Goal: Information Seeking & Learning: Learn about a topic

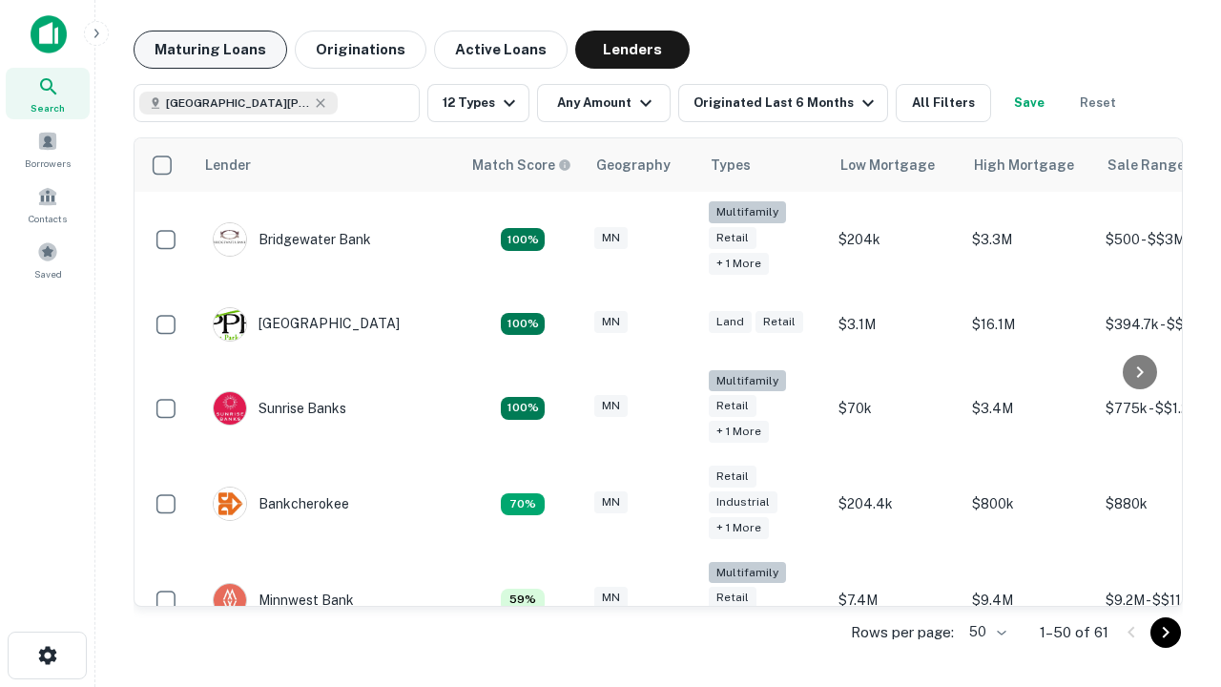
click at [210, 50] on button "Maturing Loans" at bounding box center [211, 50] width 154 height 38
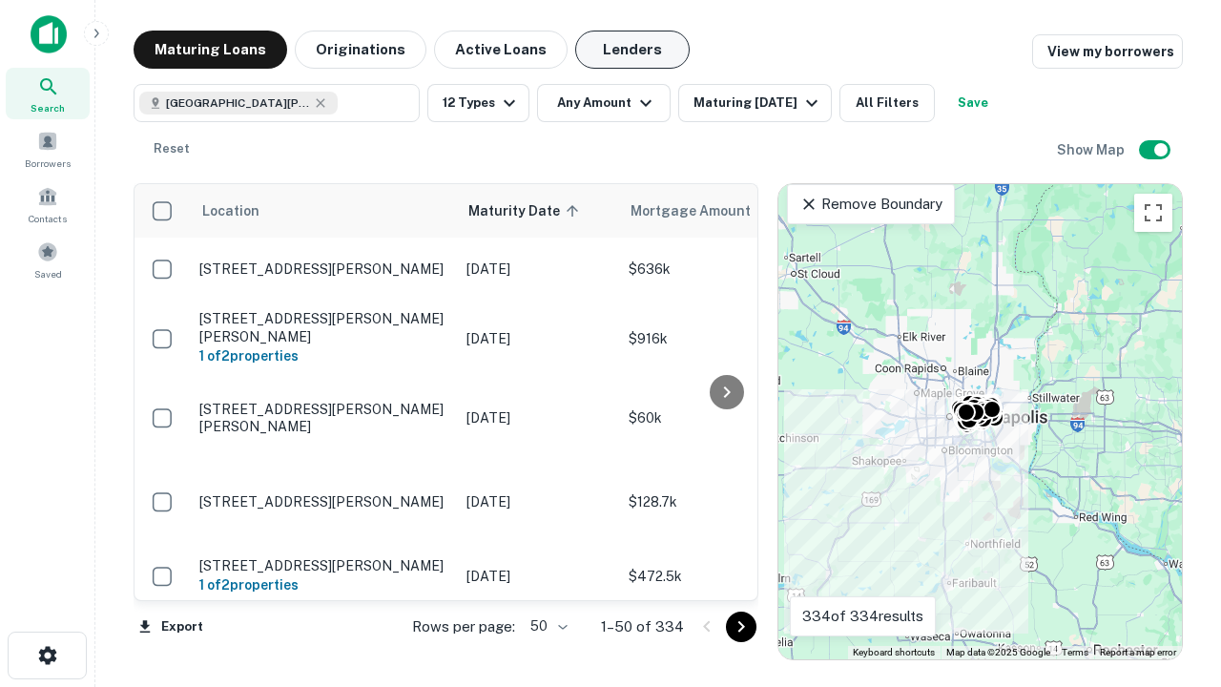
click at [632, 50] on button "Lenders" at bounding box center [632, 50] width 114 height 38
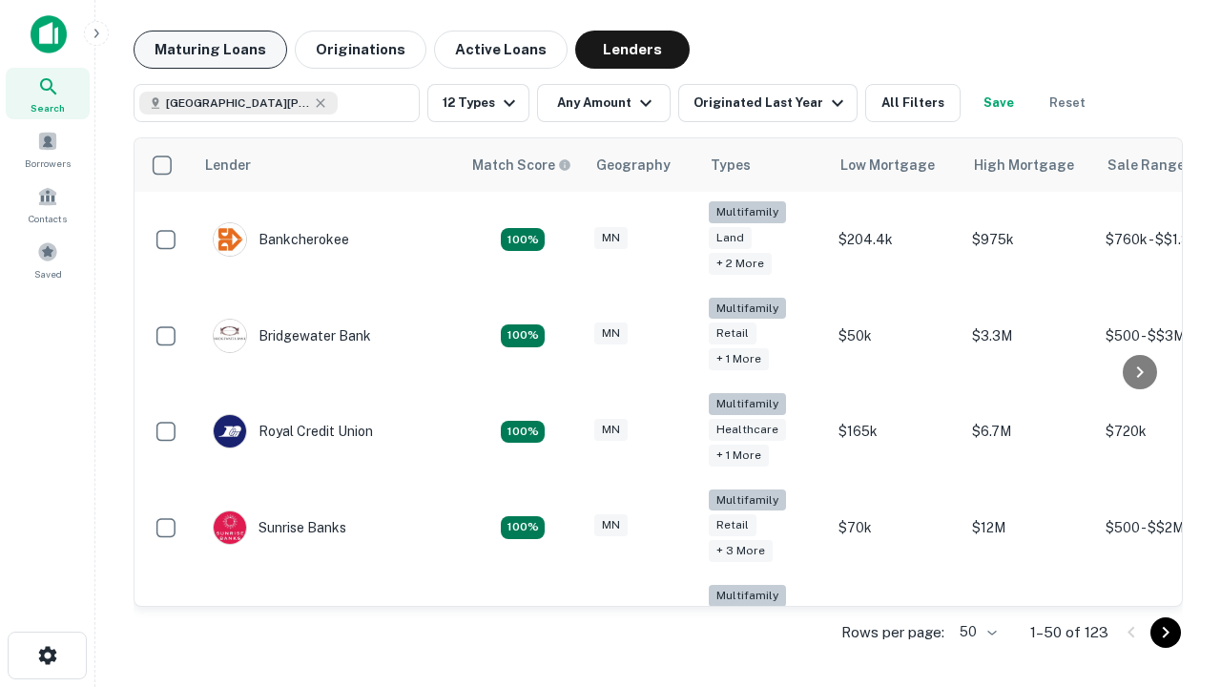
click at [210, 50] on button "Maturing Loans" at bounding box center [211, 50] width 154 height 38
